Goal: Register for event/course

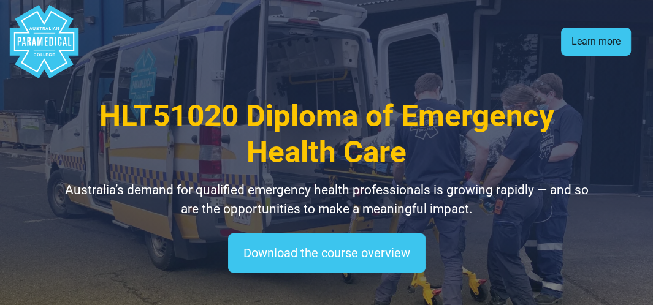
click at [618, 48] on link "Learn more" at bounding box center [596, 42] width 70 height 28
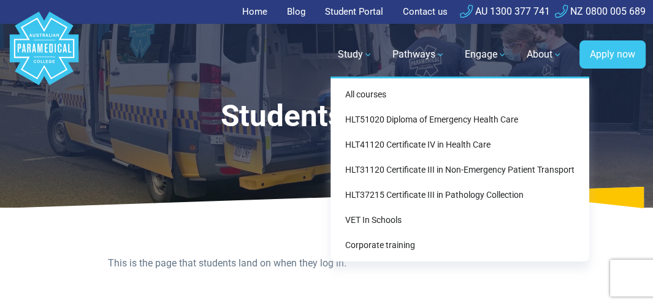
click at [349, 53] on link "Study" at bounding box center [355, 54] width 50 height 34
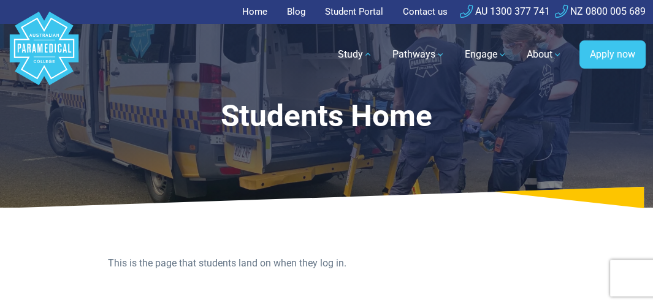
click at [356, 9] on link "Student Portal" at bounding box center [354, 12] width 73 height 24
